Goal: Find specific page/section: Find specific page/section

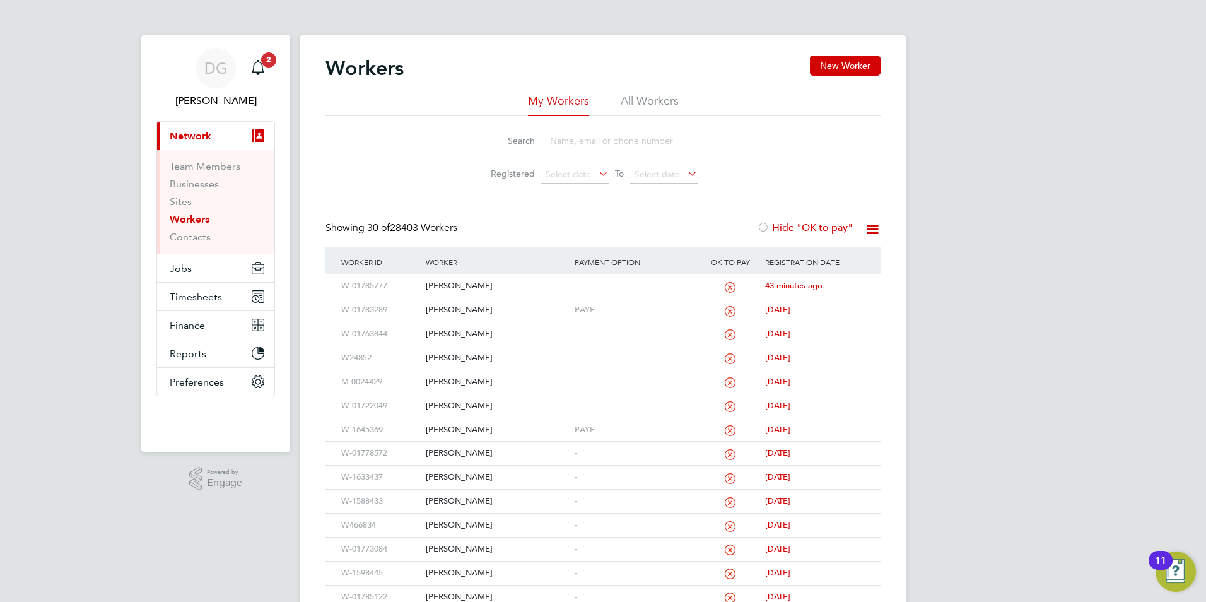
click at [180, 131] on span "Network" at bounding box center [191, 136] width 42 height 12
click at [189, 141] on span "Network" at bounding box center [191, 136] width 42 height 12
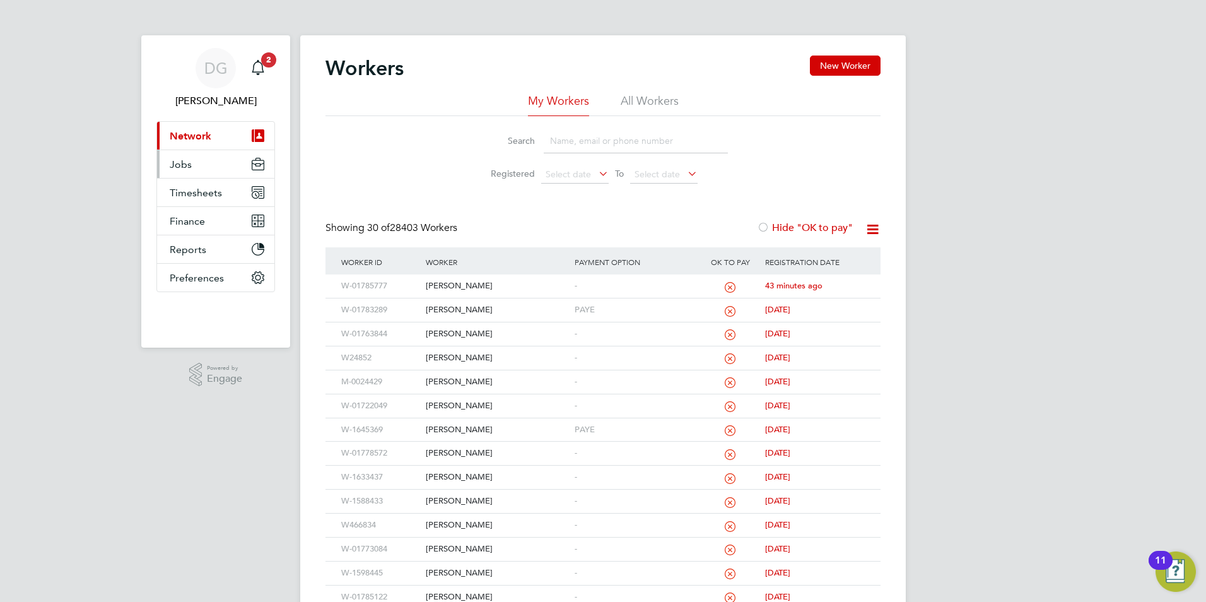
click at [189, 169] on span "Jobs" at bounding box center [181, 164] width 22 height 12
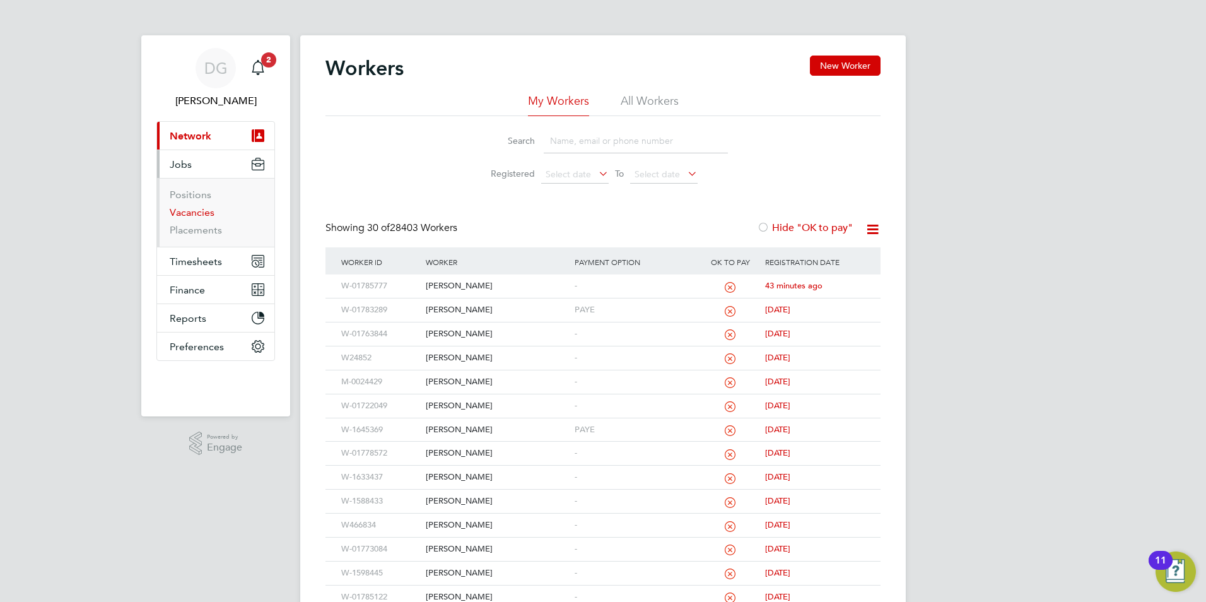
click at [196, 213] on link "Vacancies" at bounding box center [192, 212] width 45 height 12
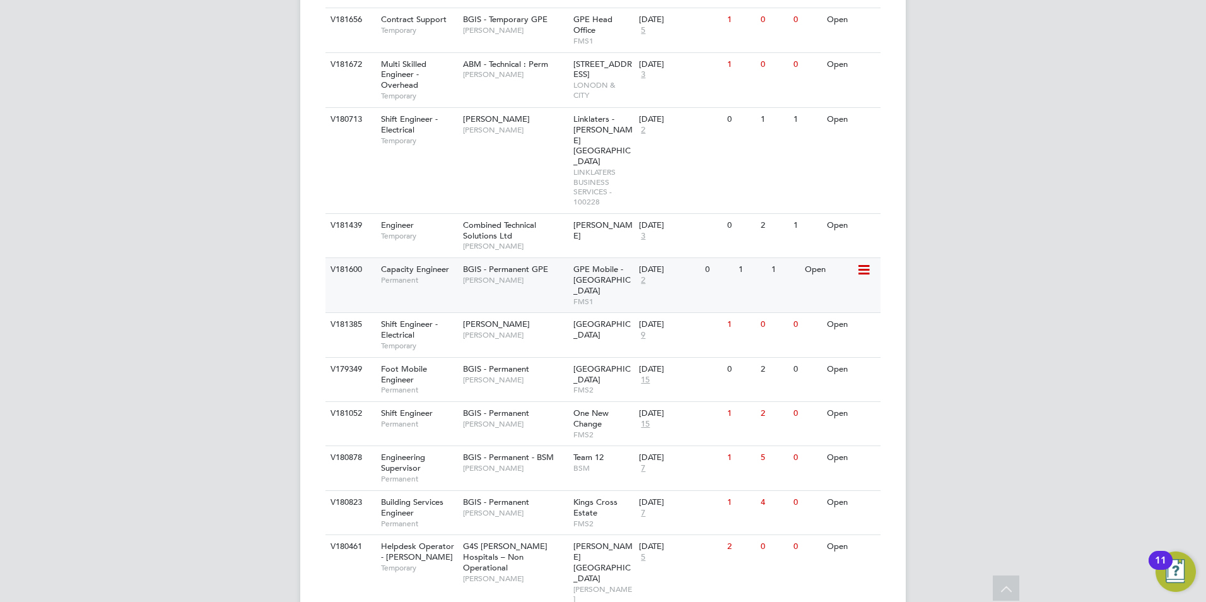
scroll to position [568, 0]
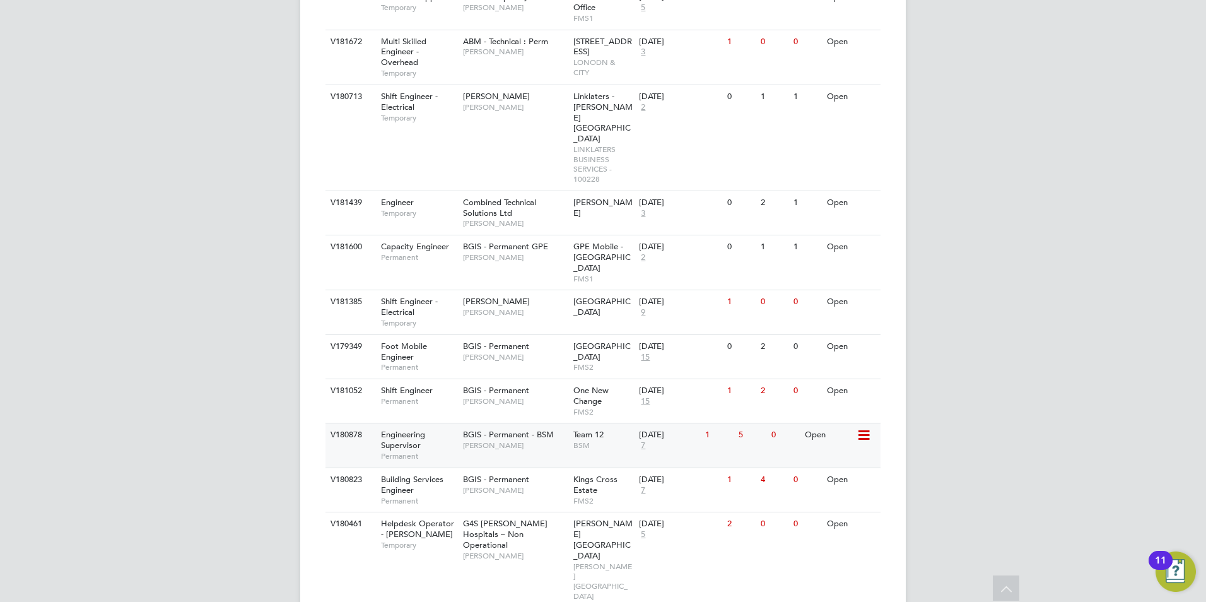
click at [512, 440] on span "[PERSON_NAME]" at bounding box center [515, 445] width 104 height 10
